Goal: Find specific page/section: Find specific page/section

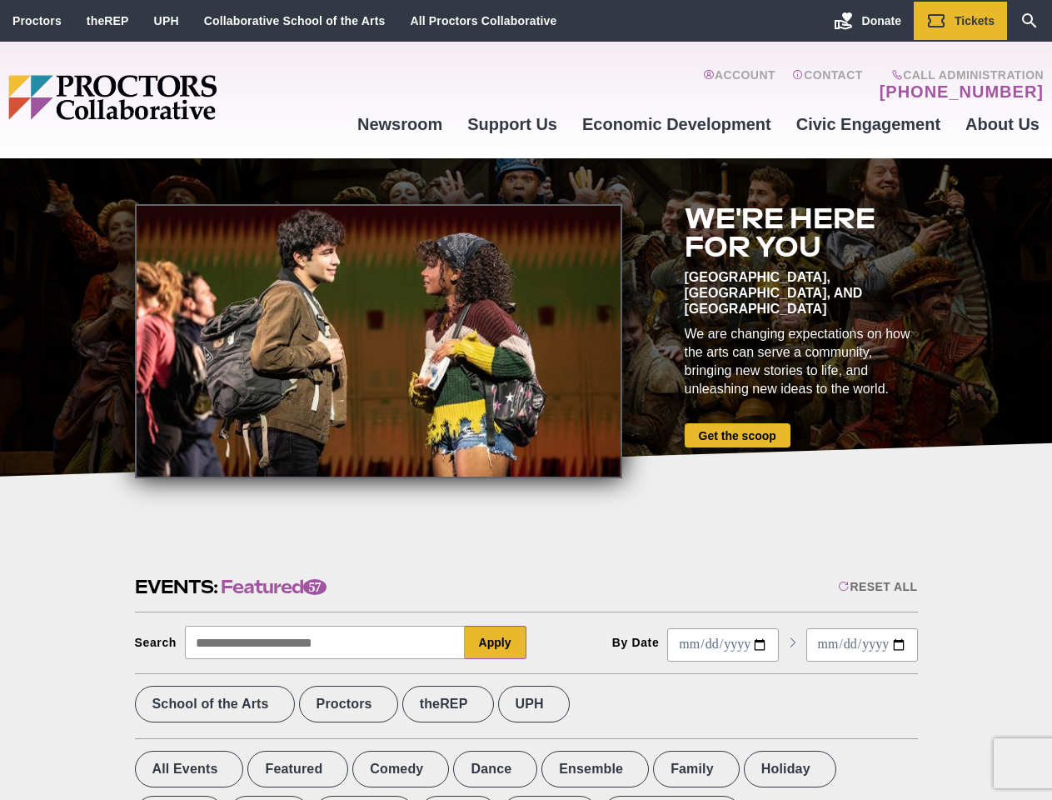
click at [526, 400] on div at bounding box center [378, 341] width 487 height 274
click at [876, 586] on div "Reset All" at bounding box center [877, 586] width 79 height 13
click at [496, 642] on button "Apply" at bounding box center [496, 642] width 62 height 33
